Goal: Task Accomplishment & Management: Use online tool/utility

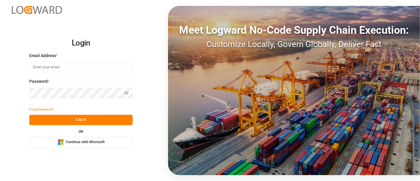
click at [72, 70] on input at bounding box center [80, 67] width 103 height 10
type input "[PERSON_NAME][DOMAIN_NAME][EMAIL_ADDRESS][DOMAIN_NAME]"
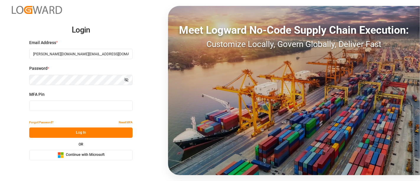
type input "436155"
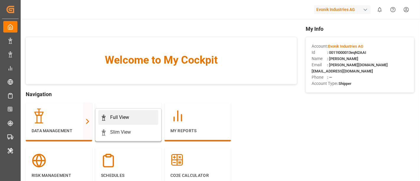
click at [126, 118] on div "Full View" at bounding box center [119, 117] width 19 height 7
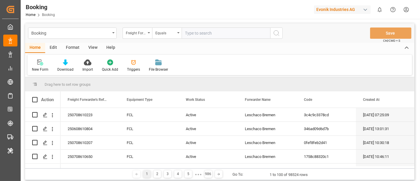
click at [73, 48] on div "Format" at bounding box center [72, 48] width 22 height 10
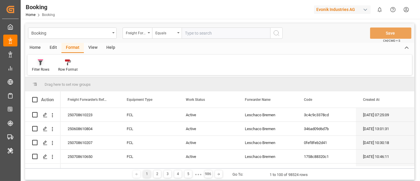
click at [42, 70] on div "Filter Rows" at bounding box center [40, 69] width 17 height 5
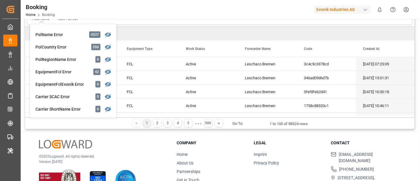
scroll to position [450, 0]
